Goal: Information Seeking & Learning: Learn about a topic

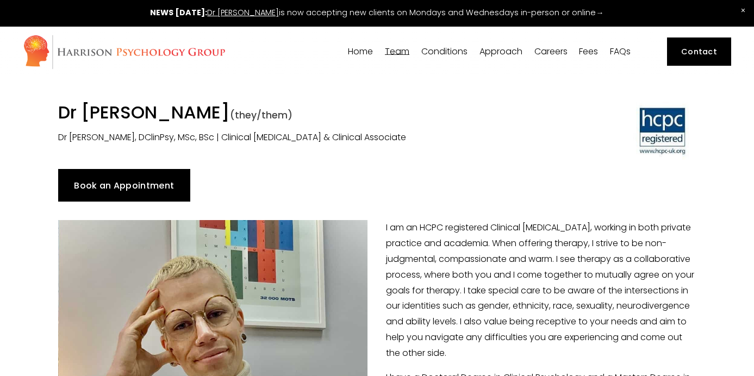
click at [0, 0] on span "[PERSON_NAME]" at bounding box center [0, 0] width 0 height 0
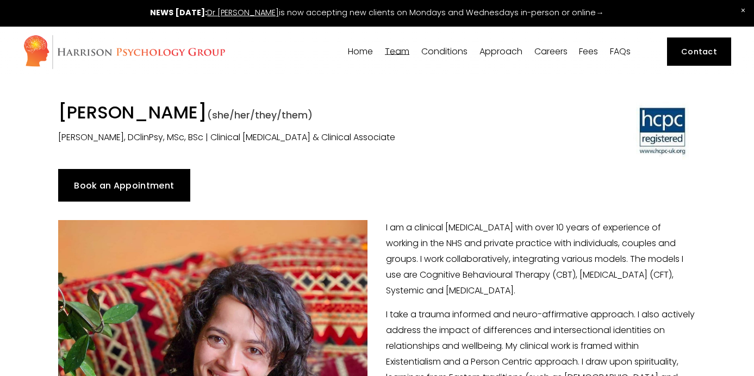
click at [0, 0] on span "Our Team" at bounding box center [0, 0] width 0 height 0
